Goal: Task Accomplishment & Management: Use online tool/utility

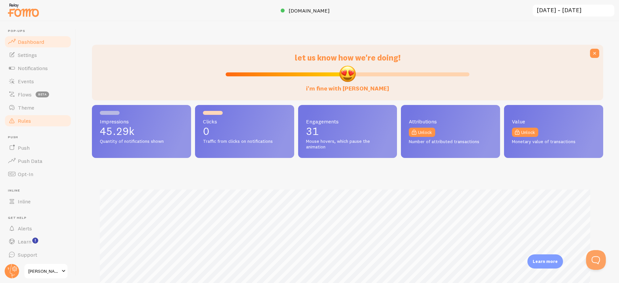
click at [39, 117] on link "Rules" at bounding box center [38, 120] width 68 height 13
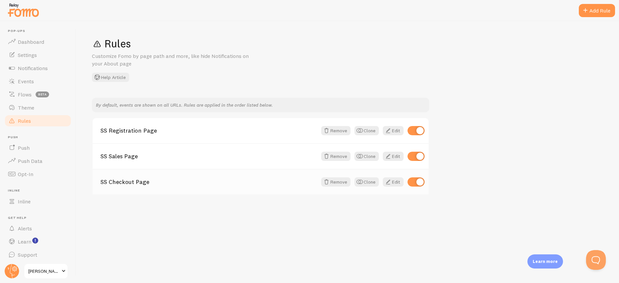
click at [132, 183] on link "SS Checkout Page" at bounding box center [208, 182] width 217 height 6
click at [370, 181] on button "Clone" at bounding box center [366, 182] width 24 height 9
click at [391, 207] on span at bounding box center [388, 208] width 8 height 8
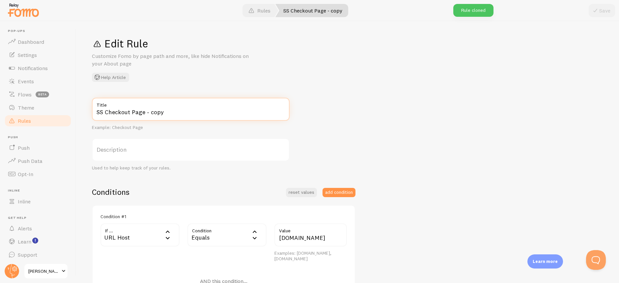
click at [106, 111] on input "SS Checkout Page - copy" at bounding box center [191, 109] width 198 height 23
drag, startPoint x: 159, startPoint y: 111, endPoint x: 155, endPoint y: 111, distance: 3.6
click at [155, 111] on input "SS WL Checkout Page - copy" at bounding box center [191, 109] width 198 height 23
type input "SS WL Checkout Page"
click at [384, 122] on div "SS WL Checkout Page Title Example: Checkout Page Description Used to help keep …" at bounding box center [347, 265] width 511 height 335
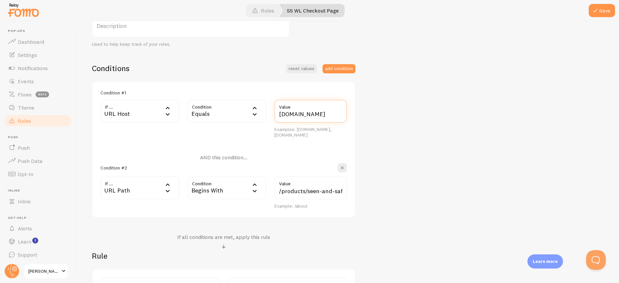
scroll to position [0, 18]
drag, startPoint x: 315, startPoint y: 116, endPoint x: 376, endPoint y: 118, distance: 61.3
click at [375, 118] on div "SS WL Checkout Page Title Example: Checkout Page Description Used to help keep …" at bounding box center [347, 141] width 511 height 335
click at [420, 124] on div "SS WL Checkout Page Title Example: Checkout Page Description Used to help keep …" at bounding box center [347, 141] width 511 height 335
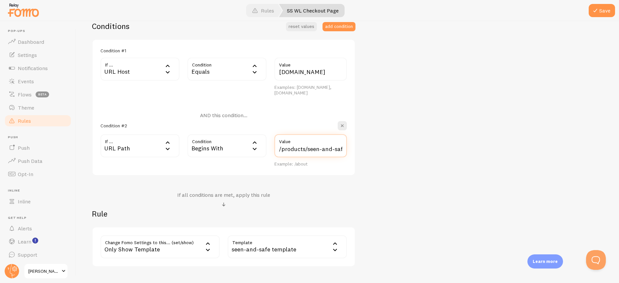
scroll to position [0, 17]
drag, startPoint x: 315, startPoint y: 151, endPoint x: 390, endPoint y: 155, distance: 74.5
click at [389, 155] on div "SS WL Checkout Page Title Example: Checkout Page Description Used to help keep …" at bounding box center [347, 99] width 511 height 335
click at [414, 153] on div "SS WL Checkout Page Title Example: Checkout Page Description Used to help keep …" at bounding box center [347, 99] width 511 height 335
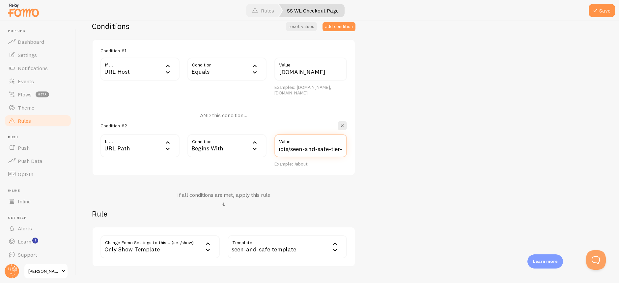
drag, startPoint x: 307, startPoint y: 150, endPoint x: 360, endPoint y: 152, distance: 52.4
click at [360, 152] on div "SS WL Checkout Page Title Example: Checkout Page Description Used to help keep …" at bounding box center [347, 99] width 511 height 335
paste input "wl"
type input "/products/seen-and-safe-wl"
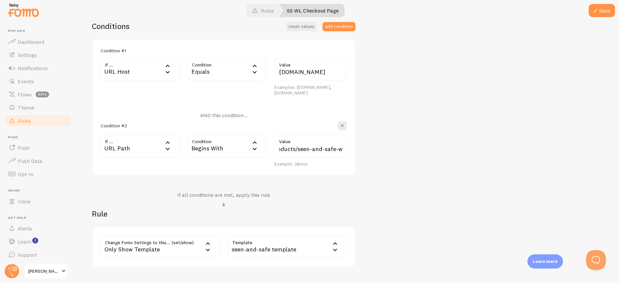
click at [405, 161] on div "SS WL Checkout Page Title Example: Checkout Page Description Used to help keep …" at bounding box center [347, 99] width 511 height 335
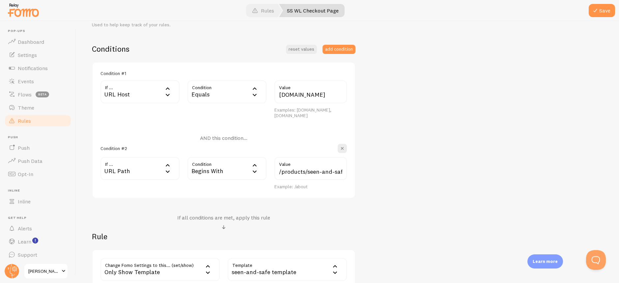
scroll to position [208, 0]
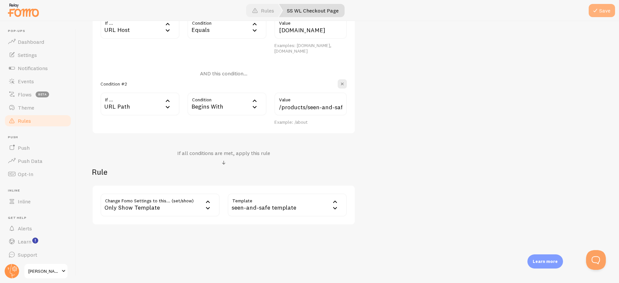
click at [600, 14] on button "Save" at bounding box center [602, 10] width 26 height 13
